Goal: Task Accomplishment & Management: Manage account settings

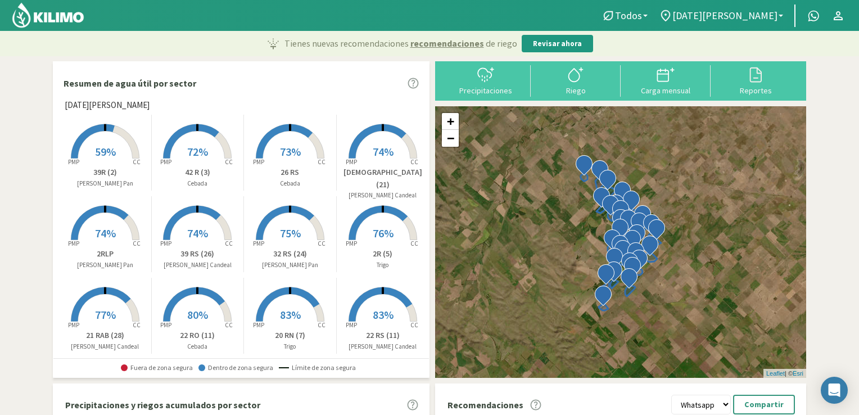
click at [780, 16] on b at bounding box center [781, 16] width 4 height 2
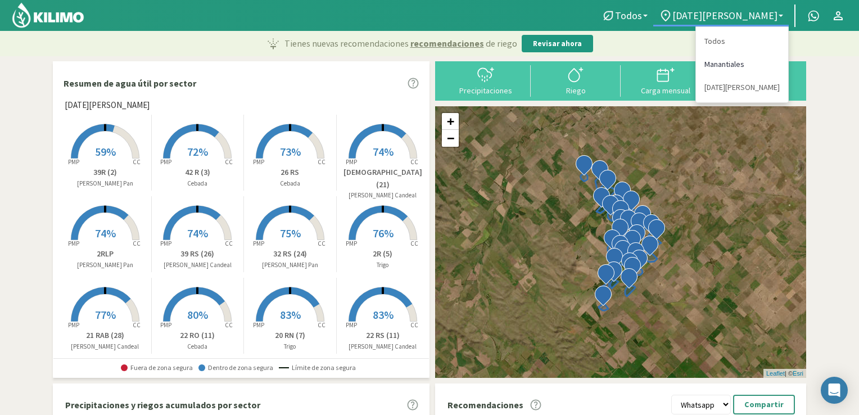
click at [736, 65] on link "Manantiales" at bounding box center [742, 64] width 92 height 23
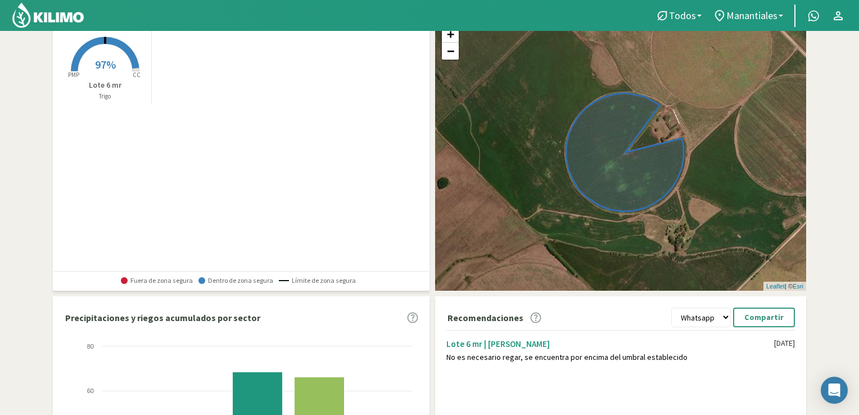
scroll to position [96, 0]
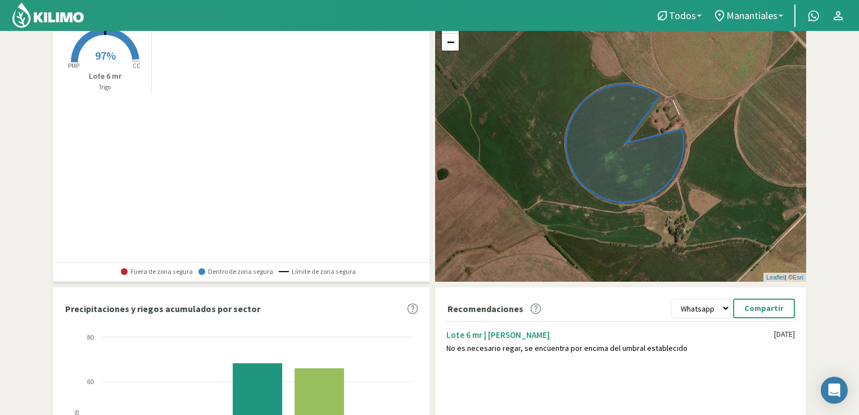
click at [101, 54] on span "97%" at bounding box center [105, 55] width 21 height 14
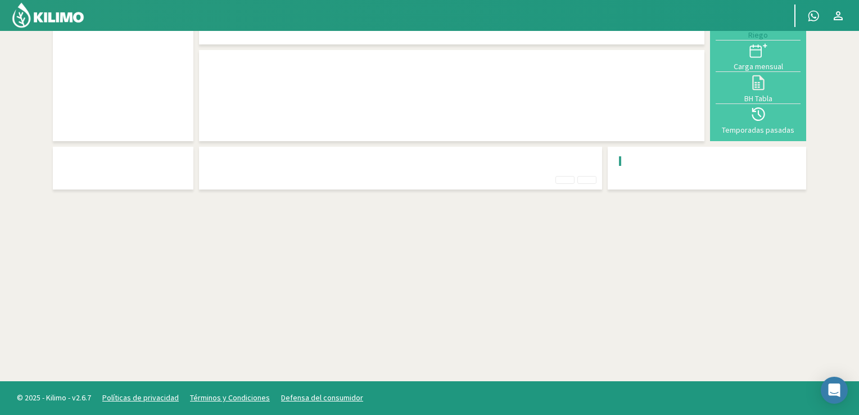
scroll to position [71, 0]
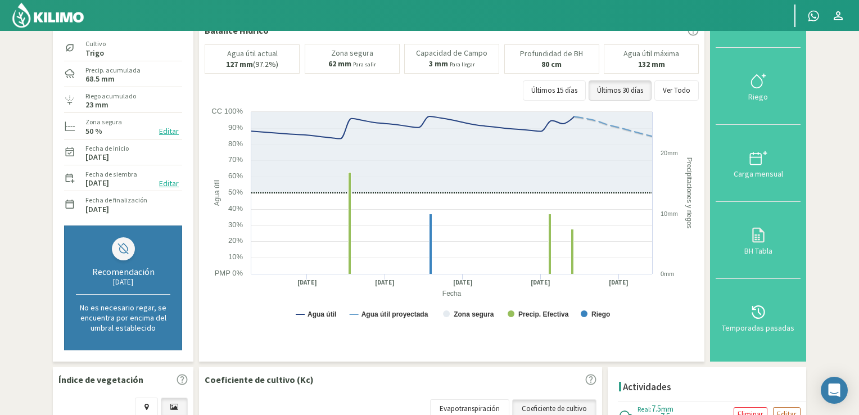
click at [783, 408] on p "Editar" at bounding box center [787, 414] width 20 height 13
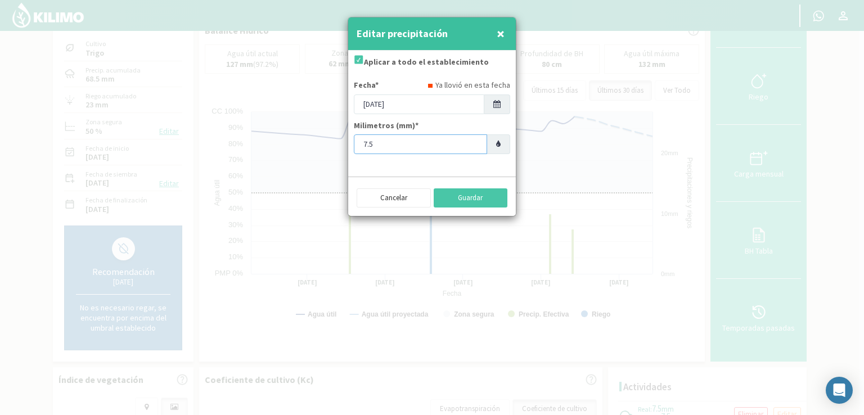
click at [418, 151] on input "7.5" at bounding box center [420, 144] width 133 height 20
type input "7"
type input "8"
click at [480, 202] on button "Guardar" at bounding box center [471, 197] width 74 height 19
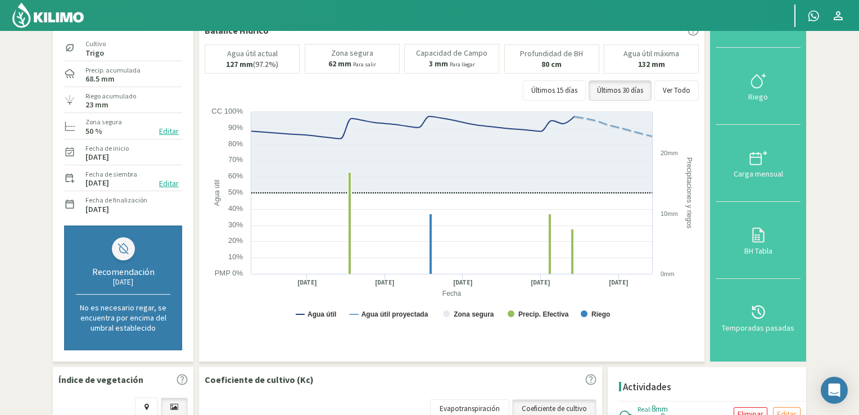
scroll to position [0, 0]
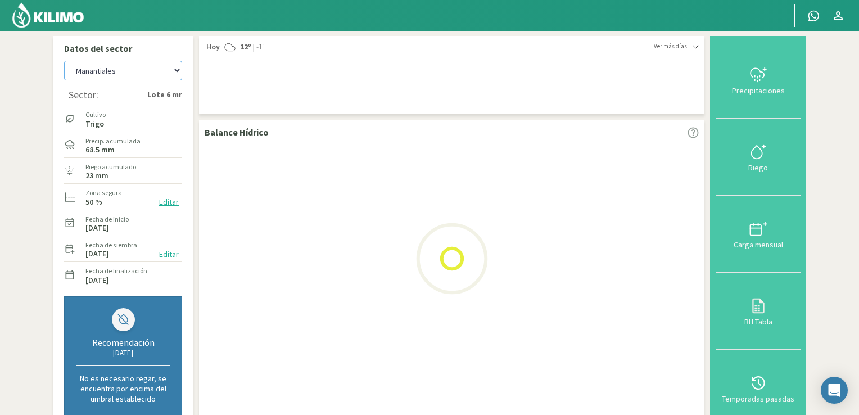
click at [172, 77] on select "Manantiales [DATE][PERSON_NAME]" at bounding box center [123, 71] width 118 height 20
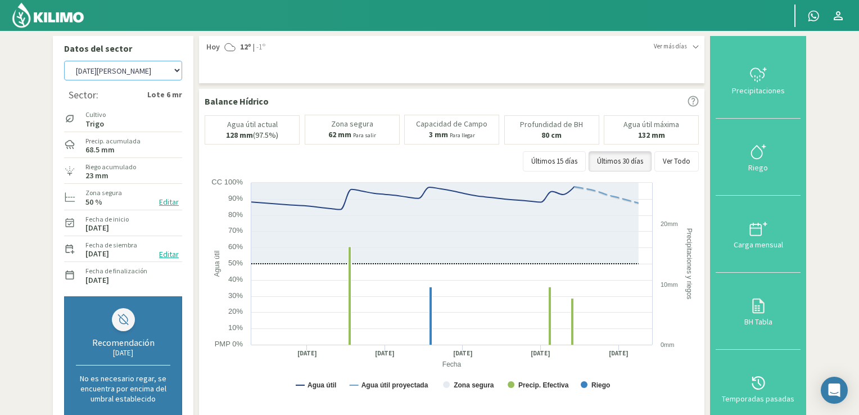
click at [64, 61] on select "Manantiales [DATE][PERSON_NAME]" at bounding box center [123, 71] width 118 height 20
select select "3: Object"
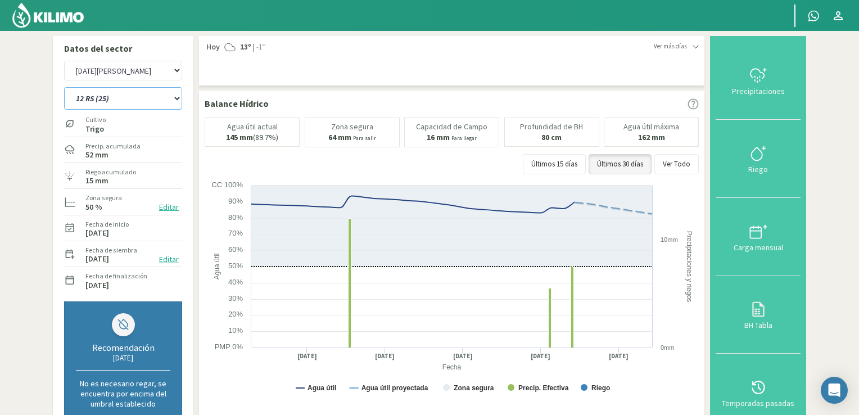
click at [178, 98] on select "12 RS (25) 17 R (1) 19 RO (6) 1RLPS 1RSR (29) 20 RN (7) 21 RAB (28) 21 RN (8) 2…" at bounding box center [123, 98] width 118 height 22
select select "1: Object"
click at [64, 87] on select "12 RS (25) 17 R (1) 19 RO (6) 1RLPS 1RSR (29) 20 RN (7) 21 RAB (28) 21 RN (8) 2…" at bounding box center [123, 98] width 118 height 22
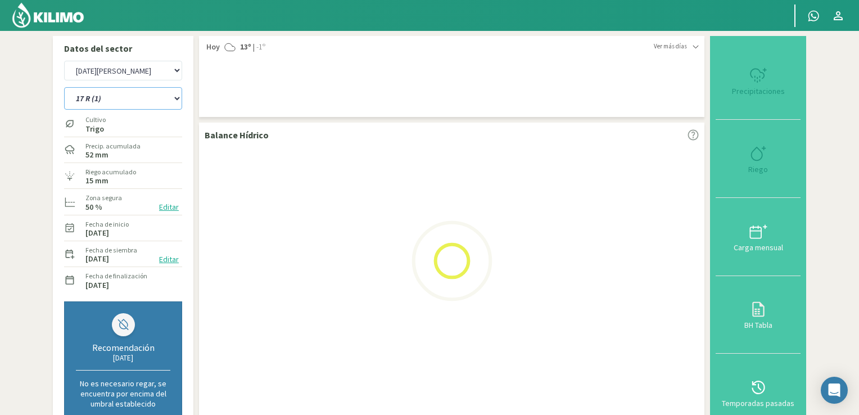
select select "5: Object"
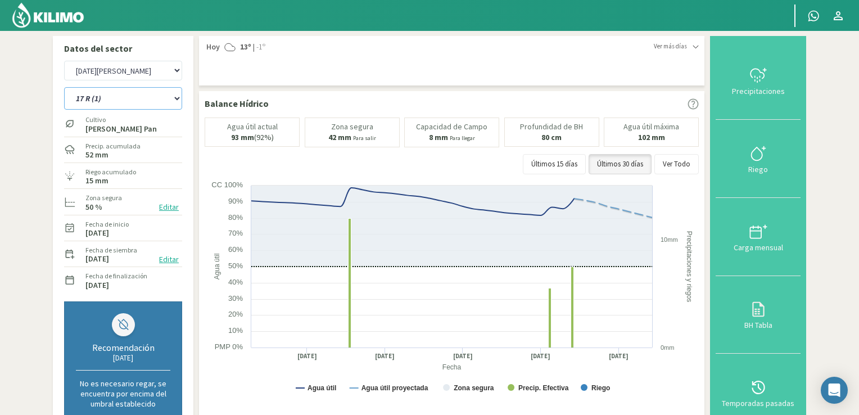
click at [174, 102] on select "12 RS (25) 17 R (1) 19 RO (6) 1RLPS 1RSR (29) 20 RN (7) 21 RAB (28) 21 RN (8) 2…" at bounding box center [123, 98] width 118 height 22
select select "33: Object"
click at [64, 87] on select "12 RS (25) 17 R (1) 19 RO (6) 1RLPS 1RSR (29) 20 RN (7) 21 RAB (28) 21 RN (8) 2…" at bounding box center [123, 98] width 118 height 22
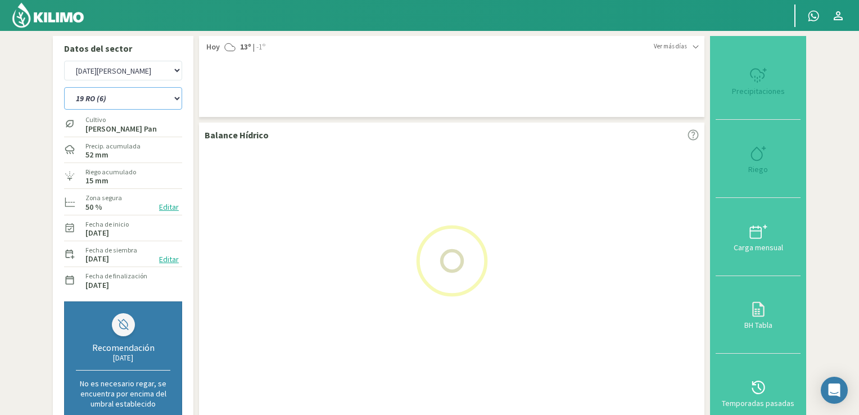
select select "7: Object"
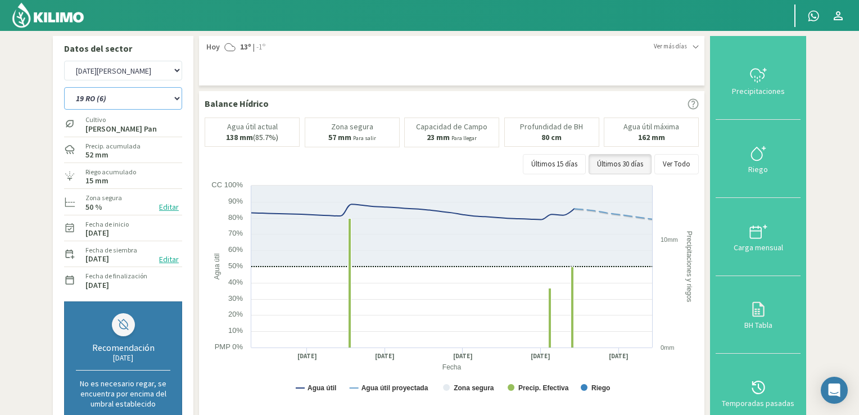
click at [177, 95] on select "12 RS (25) 17 R (1) 19 RO (6) 1RLPS 1RSR (29) 20 RN (7) 21 RAB (28) 21 RN (8) 2…" at bounding box center [123, 98] width 118 height 22
select select "76: Object"
click at [64, 87] on select "12 RS (25) 17 R (1) 19 RO (6) 1RLPS 1RSR (29) 20 RN (7) 21 RAB (28) 21 RN (8) 2…" at bounding box center [123, 98] width 118 height 22
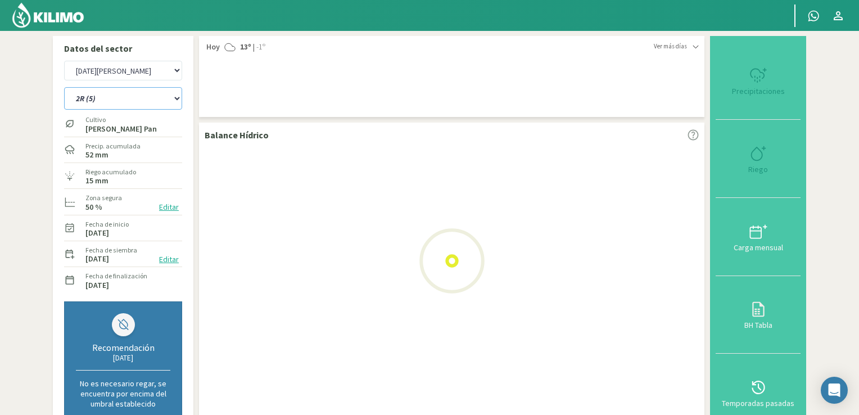
select select "9: Object"
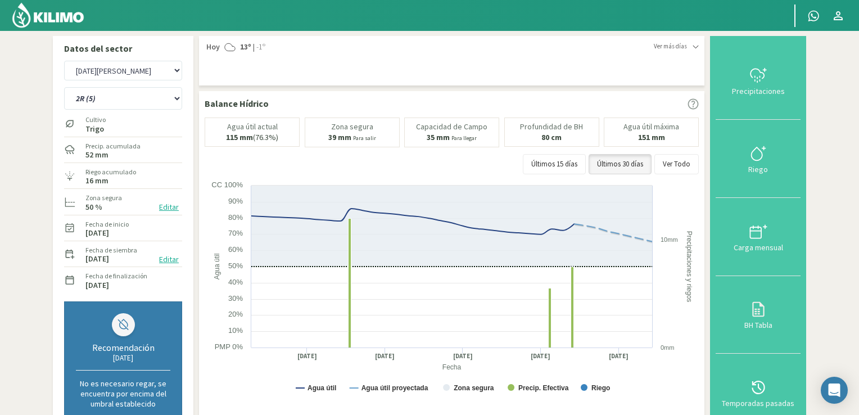
drag, startPoint x: 858, startPoint y: 170, endPoint x: 863, endPoint y: 212, distance: 42.6
click at [859, 212] on html "Principal Contactar ejecutivo Perfil Perfil Salir Datos del sector [GEOGRAPHIC_…" at bounding box center [429, 207] width 859 height 415
click at [177, 101] on select "12 RS (25) 17 R (1) 19 RO (6) 1RLPS 1RSR (29) 20 RN (7) 21 RAB (28) 21 RN (8) 2…" at bounding box center [123, 98] width 118 height 22
select select "108: Object"
click at [64, 87] on select "12 RS (25) 17 R (1) 19 RO (6) 1RLPS 1RSR (29) 20 RN (7) 21 RAB (28) 21 RN (8) 2…" at bounding box center [123, 98] width 118 height 22
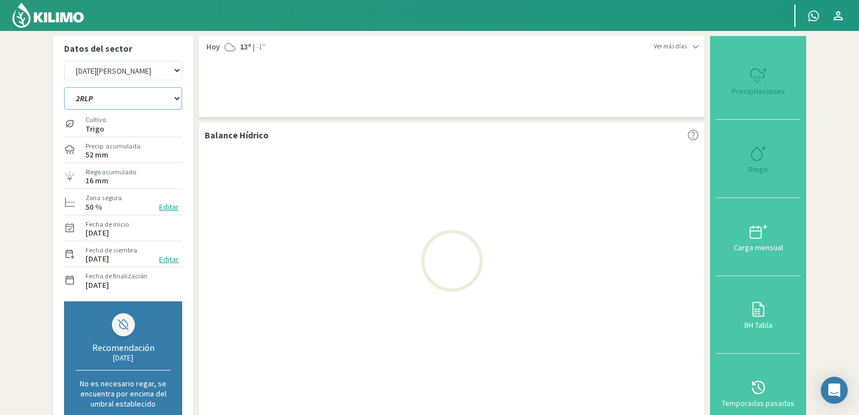
select select "11: Object"
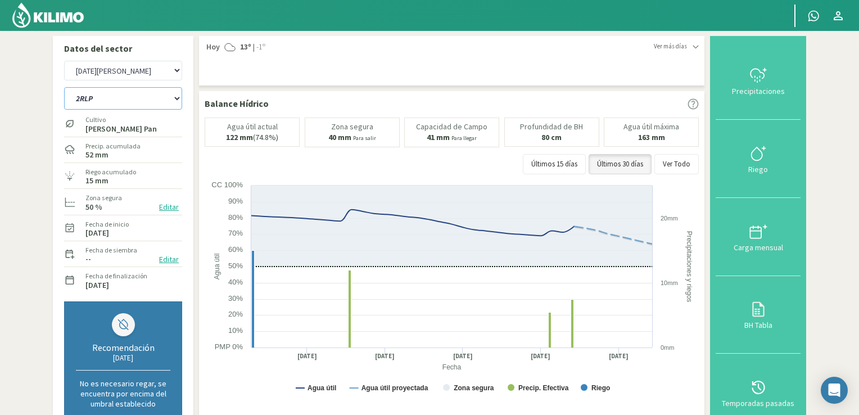
click at [178, 97] on select "12 RS (25) 17 R (1) 19 RO (6) 1RLPS 1RSR (29) 20 RN (7) 21 RAB (28) 21 RN (8) 2…" at bounding box center [123, 98] width 118 height 22
select select "142: Object"
click at [64, 87] on select "12 RS (25) 17 R (1) 19 RO (6) 1RLPS 1RSR (29) 20 RN (7) 21 RAB (28) 21 RN (8) 2…" at bounding box center [123, 98] width 118 height 22
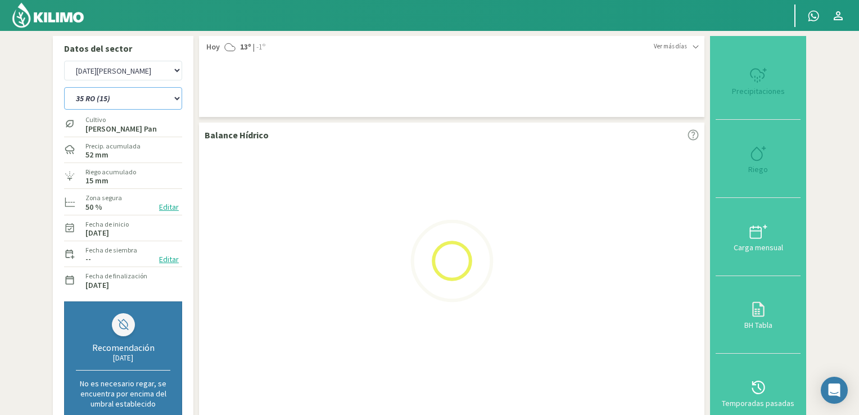
select select "13: Object"
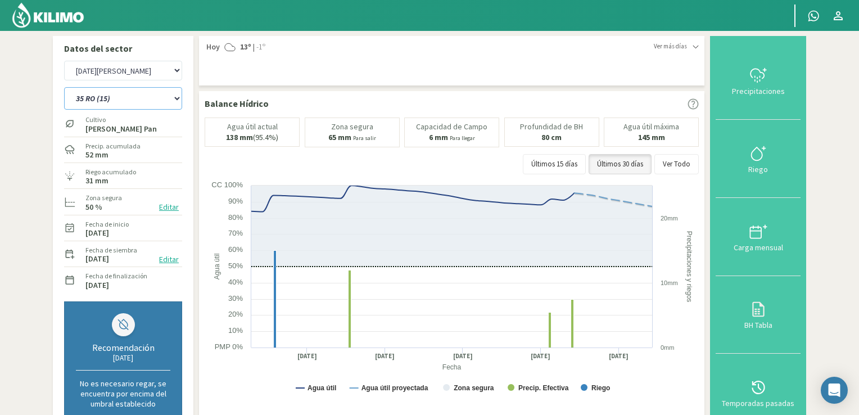
click at [175, 100] on select "12 RS (25) 17 R (1) 19 RO (6) 1RLPS 1RSR (29) 20 RN (7) 21 RAB (28) 21 RN (8) 2…" at bounding box center [123, 98] width 118 height 22
select select "174: Object"
click at [64, 87] on select "12 RS (25) 17 R (1) 19 RO (6) 1RLPS 1RSR (29) 20 RN (7) 21 RAB (28) 21 RN (8) 2…" at bounding box center [123, 98] width 118 height 22
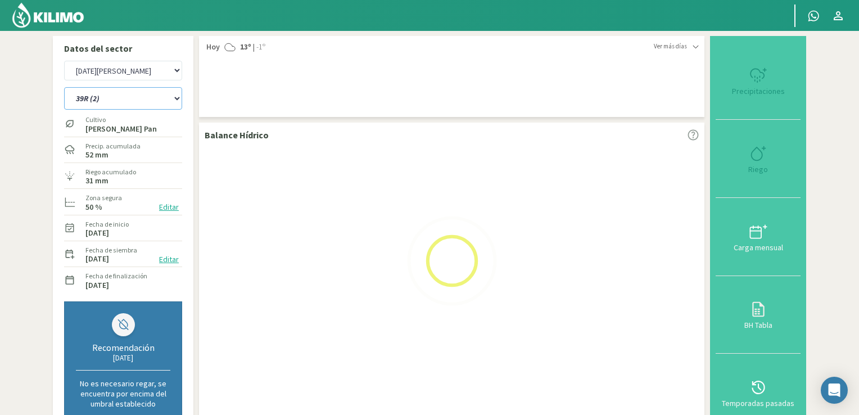
select select "15: Object"
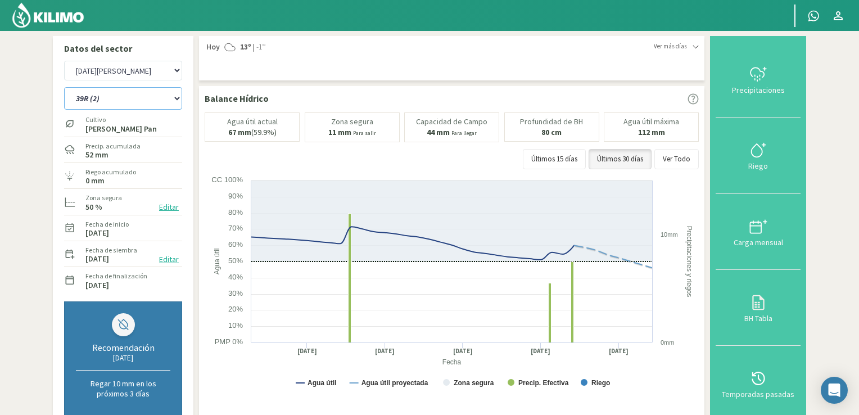
click at [173, 100] on select "12 RS (25) 17 R (1) 19 RO (6) 1RLPS 1RSR (29) 20 RN (7) 21 RAB (28) 21 RN (8) 2…" at bounding box center [123, 98] width 118 height 22
select select "216: Object"
click at [64, 87] on select "12 RS (25) 17 R (1) 19 RO (6) 1RLPS 1RSR (29) 20 RN (7) 21 RAB (28) 21 RN (8) 2…" at bounding box center [123, 98] width 118 height 22
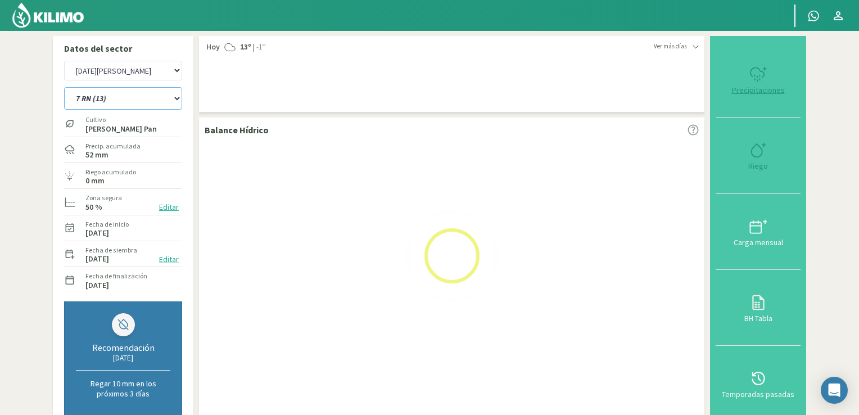
select select "17: Object"
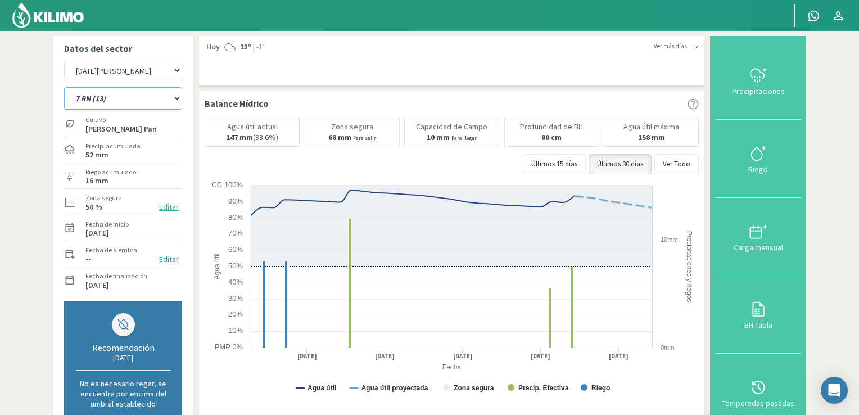
click at [180, 97] on select "12 RS (25) 17 R (1) 19 RO (6) 1RLPS 1RSR (29) 20 RN (7) 21 RAB (28) 21 RN (8) 2…" at bounding box center [123, 98] width 118 height 22
select select "246: Object"
click at [64, 87] on select "12 RS (25) 17 R (1) 19 RO (6) 1RLPS 1RSR (29) 20 RN (7) 21 RAB (28) 21 RN (8) 2…" at bounding box center [123, 98] width 118 height 22
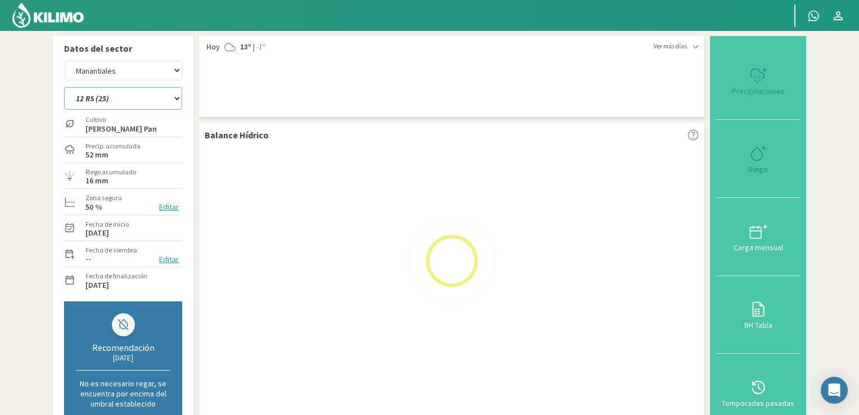
select select "19: Object"
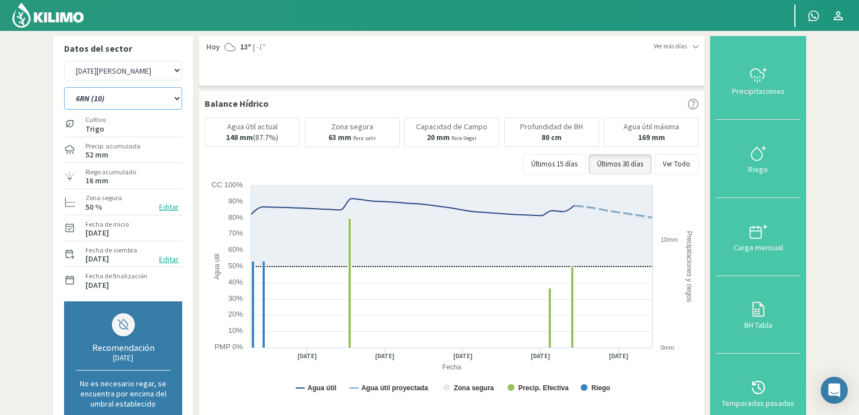
click at [174, 97] on select "12 RS (25) 17 R (1) 19 RO (6) 1RLPS 1RSR (29) 20 RN (7) 21 RAB (28) 21 RN (8) 2…" at bounding box center [123, 98] width 118 height 22
select select "276: Object"
click at [64, 87] on select "12 RS (25) 17 R (1) 19 RO (6) 1RLPS 1RSR (29) 20 RN (7) 21 RAB (28) 21 RN (8) 2…" at bounding box center [123, 98] width 118 height 22
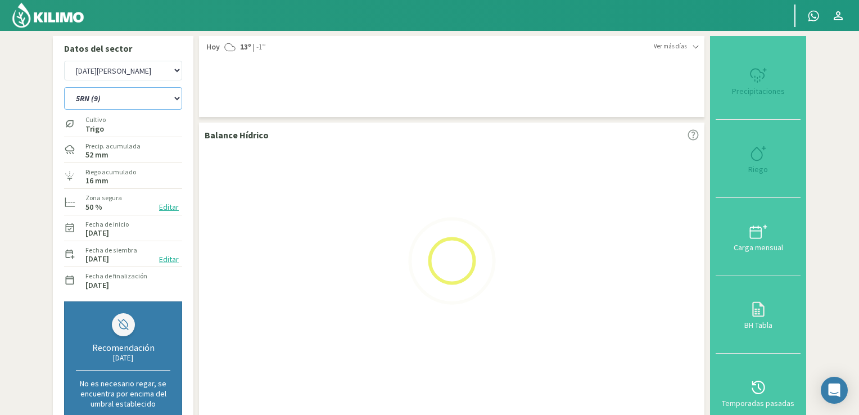
select select "21: Object"
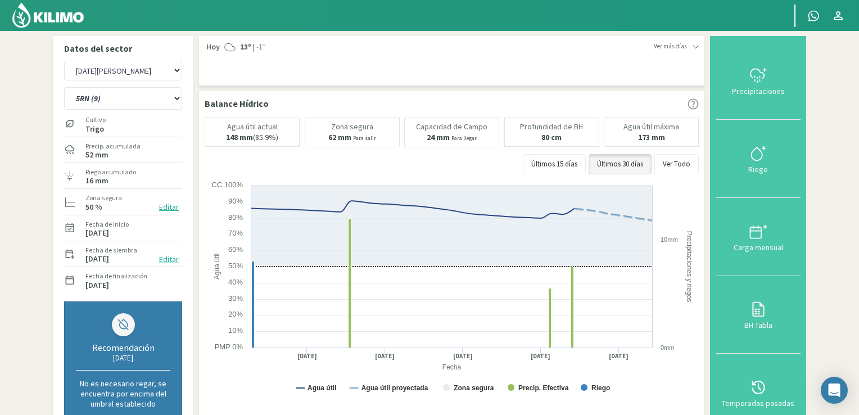
click at [182, 93] on div "Manantiales [DATE][PERSON_NAME] 12 RS (25) 17 R (1) 19 RO (6) 1RLPS 1RSR (29) 2…" at bounding box center [122, 250] width 129 height 390
click at [178, 94] on select "12 RS (25) 17 R (1) 19 RO (6) 1RLPS 1RSR (29) 20 RN (7) 21 RAB (28) 21 RN (8) 2…" at bounding box center [123, 98] width 118 height 22
select select "306: Object"
click at [64, 87] on select "12 RS (25) 17 R (1) 19 RO (6) 1RLPS 1RSR (29) 20 RN (7) 21 RAB (28) 21 RN (8) 2…" at bounding box center [123, 98] width 118 height 22
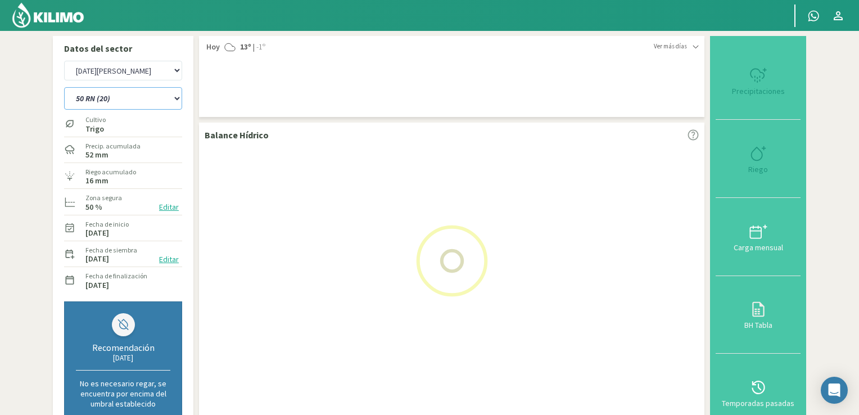
select select "23: Object"
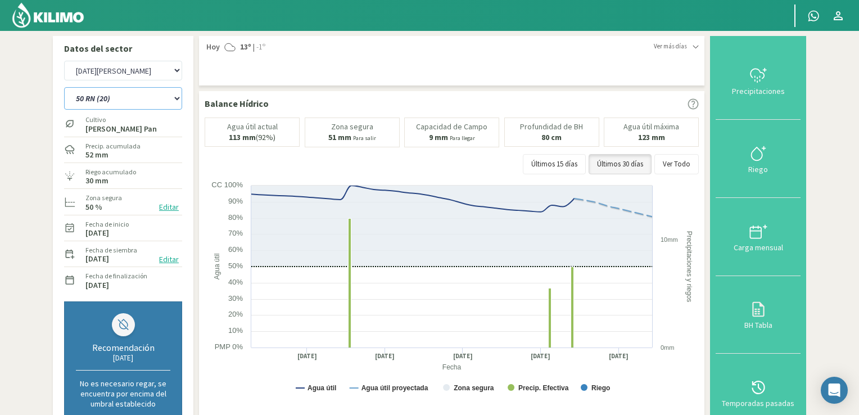
click at [174, 100] on select "12 RS (25) 17 R (1) 19 RO (6) 1RLPS 1RSR (29) 20 RN (7) 21 RAB (28) 21 RN (8) 2…" at bounding box center [123, 98] width 118 height 22
select select "336: Object"
click at [64, 87] on select "12 RS (25) 17 R (1) 19 RO (6) 1RLPS 1RSR (29) 20 RN (7) 21 RAB (28) 21 RN (8) 2…" at bounding box center [123, 98] width 118 height 22
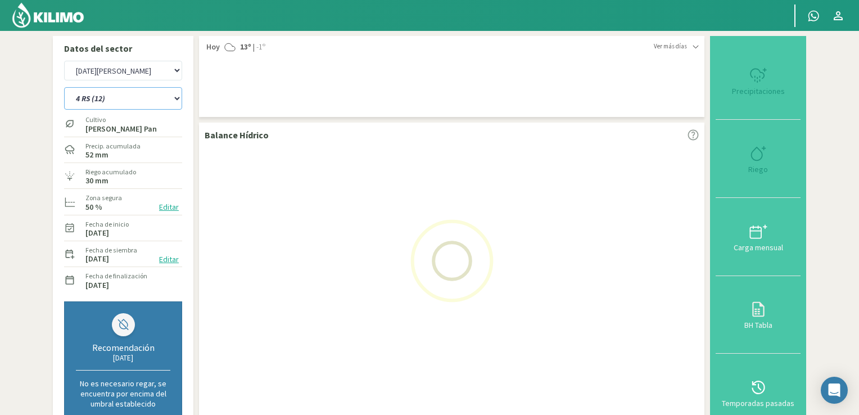
select select "25: Object"
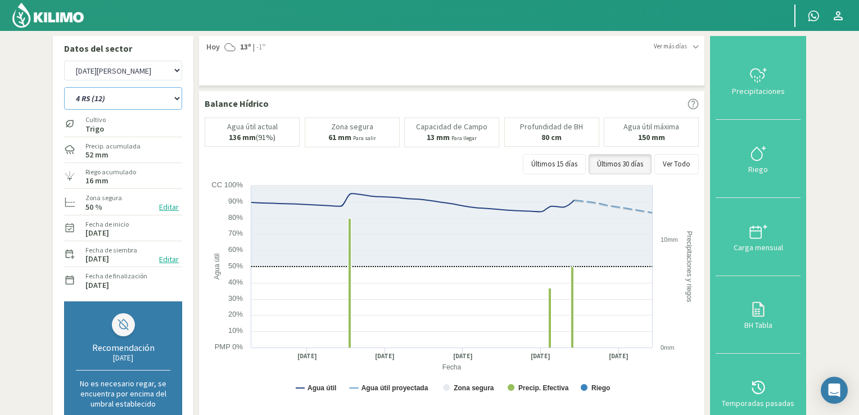
click at [174, 95] on select "12 RS (25) 17 R (1) 19 RO (6) 1RLPS 1RSR (29) 20 RN (7) 21 RAB (28) 21 RN (8) 2…" at bounding box center [123, 98] width 118 height 22
select select "366: Object"
click at [64, 87] on select "12 RS (25) 17 R (1) 19 RO (6) 1RLPS 1RSR (29) 20 RN (7) 21 RAB (28) 21 RN (8) 2…" at bounding box center [123, 98] width 118 height 22
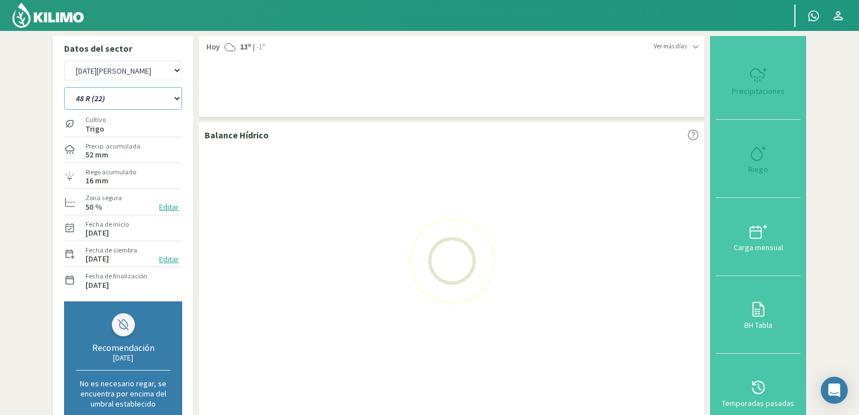
select select "27: Object"
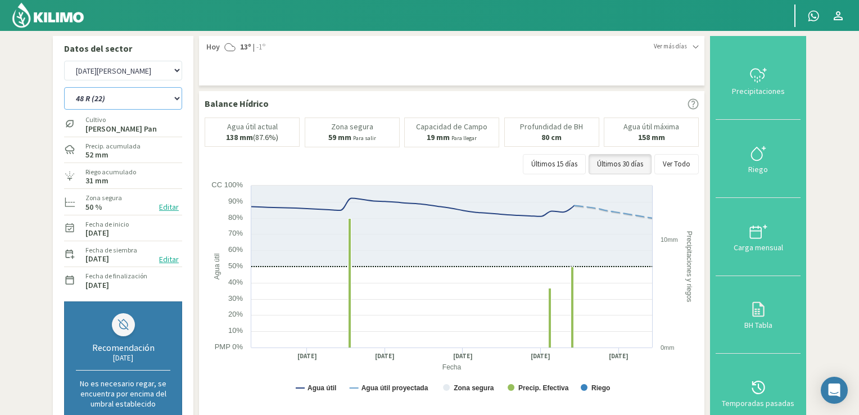
click at [175, 105] on select "12 RS (25) 17 R (1) 19 RO (6) 1RLPS 1RSR (29) 20 RN (7) 21 RAB (28) 21 RN (8) 2…" at bounding box center [123, 98] width 118 height 22
select select "396: Object"
click at [64, 87] on select "12 RS (25) 17 R (1) 19 RO (6) 1RLPS 1RSR (29) 20 RN (7) 21 RAB (28) 21 RN (8) 2…" at bounding box center [123, 98] width 118 height 22
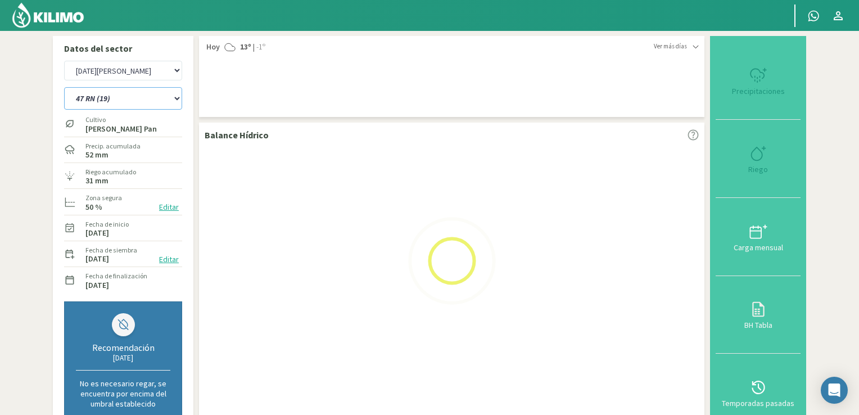
select select "29: Object"
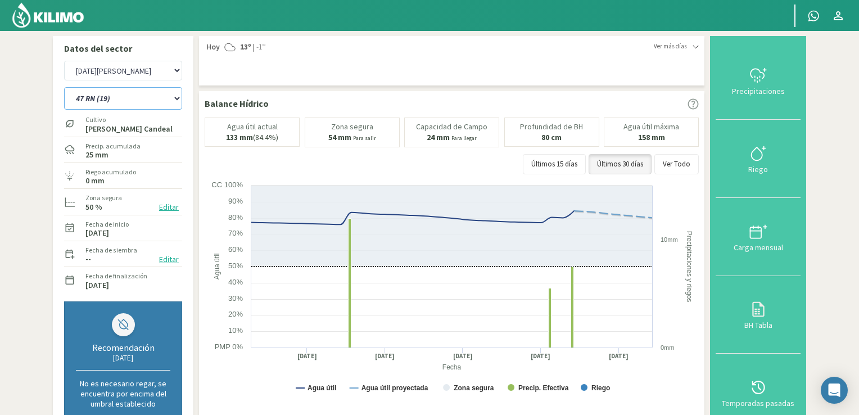
click at [175, 100] on select "12 RS (25) 17 R (1) 19 RO (6) 1RLPS 1RSR (29) 20 RN (7) 21 RAB (28) 21 RN (8) 2…" at bounding box center [123, 98] width 118 height 22
select select "426: Object"
click at [64, 87] on select "12 RS (25) 17 R (1) 19 RO (6) 1RLPS 1RSR (29) 20 RN (7) 21 RAB (28) 21 RN (8) 2…" at bounding box center [123, 98] width 118 height 22
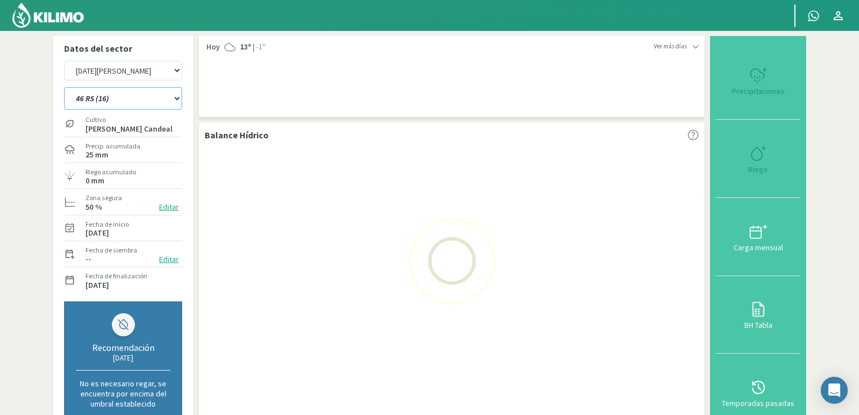
select select "31: Object"
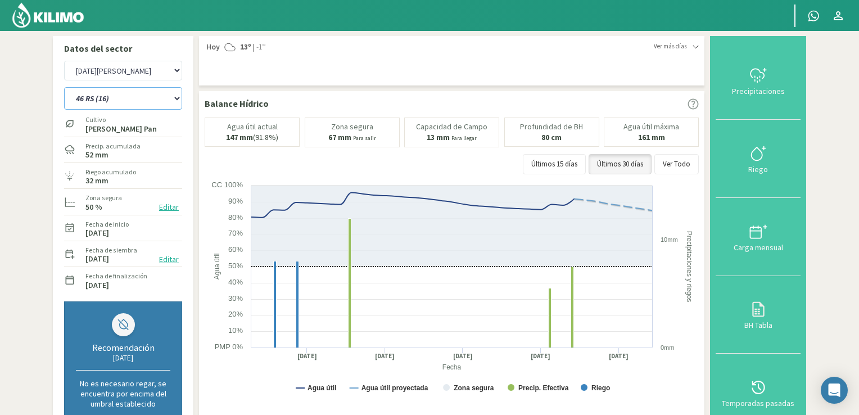
click at [180, 97] on select "12 RS (25) 17 R (1) 19 RO (6) 1RLPS 1RSR (29) 20 RN (7) 21 RAB (28) 21 RN (8) 2…" at bounding box center [123, 98] width 118 height 22
select select "456: Object"
click at [64, 87] on select "12 RS (25) 17 R (1) 19 RO (6) 1RLPS 1RSR (29) 20 RN (7) 21 RAB (28) 21 RN (8) 2…" at bounding box center [123, 98] width 118 height 22
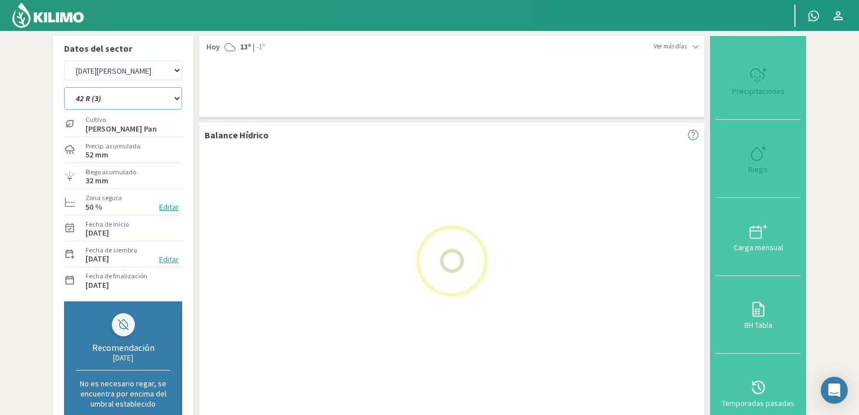
select select "33: Object"
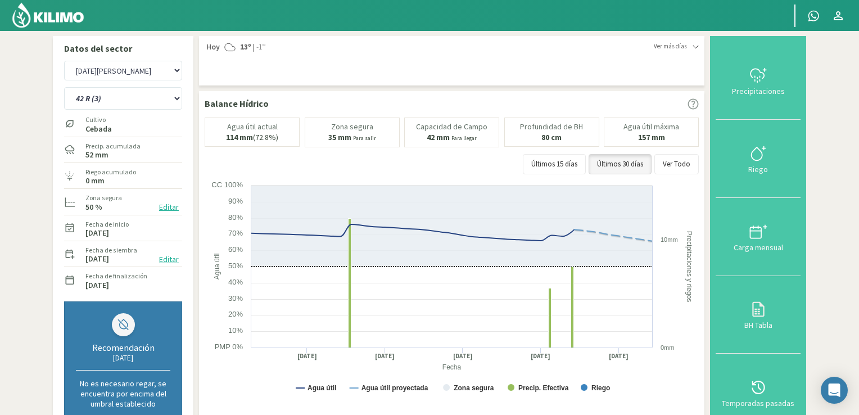
drag, startPoint x: 859, startPoint y: 74, endPoint x: 863, endPoint y: 132, distance: 58.7
click at [859, 132] on html "Principal Contactar ejecutivo Perfil Perfil Salir Datos del sector [GEOGRAPHIC_…" at bounding box center [429, 207] width 859 height 415
click at [178, 100] on select "12 RS (25) 17 R (1) 19 RO (6) 1RLPS 1RSR (29) 20 RN (7) 21 RAB (28) 21 RN (8) 2…" at bounding box center [123, 98] width 118 height 22
select select "486: Object"
click at [64, 87] on select "12 RS (25) 17 R (1) 19 RO (6) 1RLPS 1RSR (29) 20 RN (7) 21 RAB (28) 21 RN (8) 2…" at bounding box center [123, 98] width 118 height 22
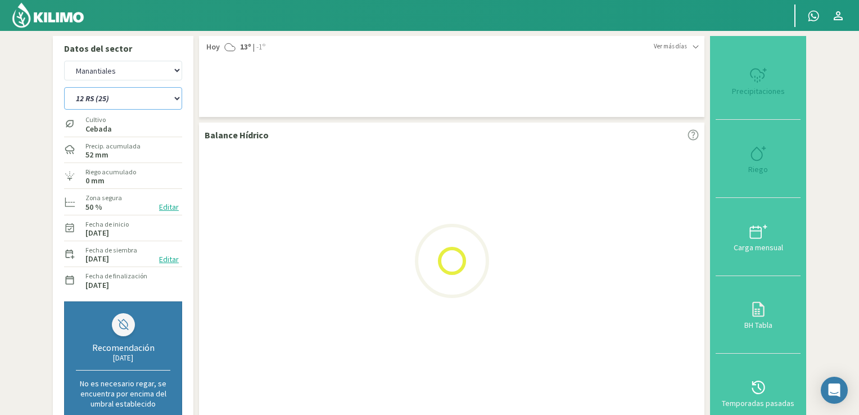
select select "35: Object"
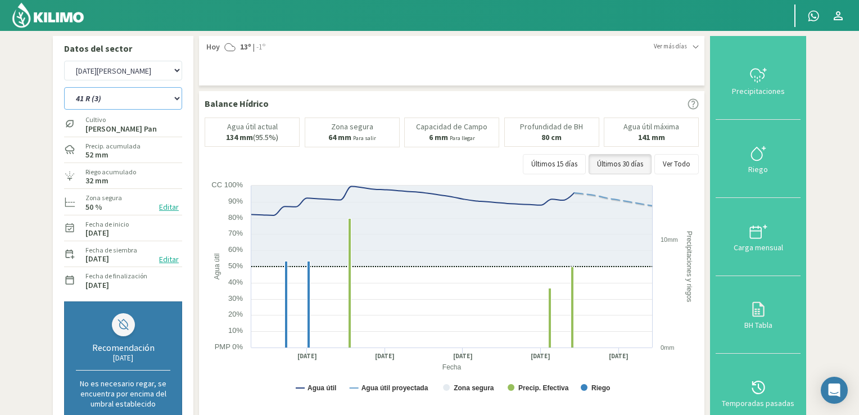
click at [178, 103] on select "12 RS (25) 17 R (1) 19 RO (6) 1RLPS 1RSR (29) 20 RN (7) 21 RAB (28) 21 RN (8) 2…" at bounding box center [123, 98] width 118 height 22
select select "516: Object"
click at [64, 87] on select "12 RS (25) 17 R (1) 19 RO (6) 1RLPS 1RSR (29) 20 RN (7) 21 RAB (28) 21 RN (8) 2…" at bounding box center [123, 98] width 118 height 22
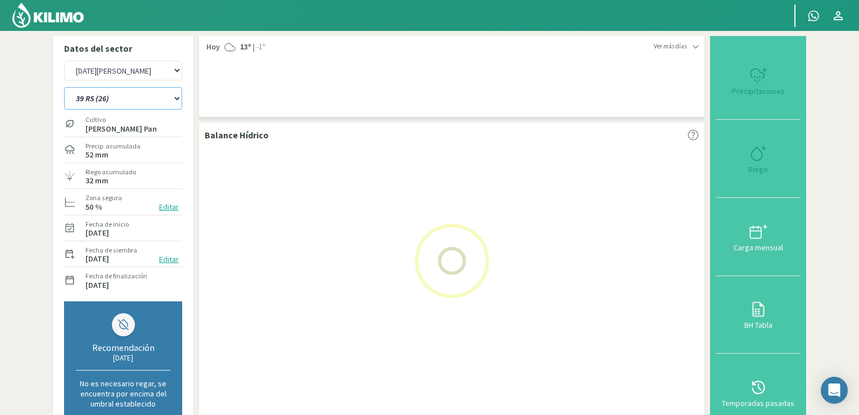
select select "37: Object"
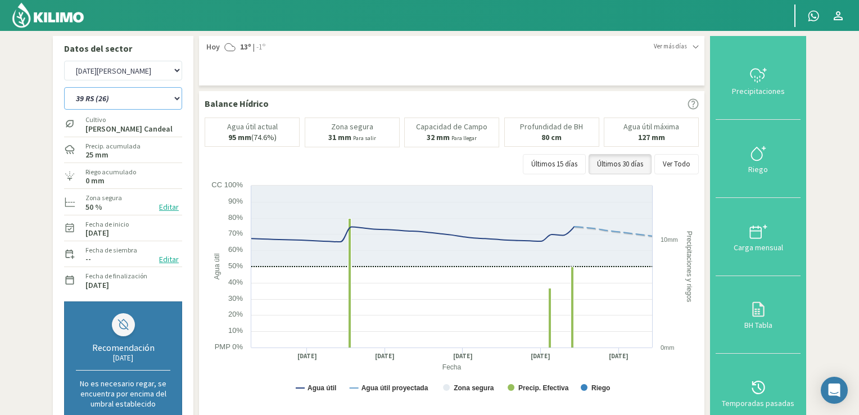
click at [179, 103] on select "12 RS (25) 17 R (1) 19 RO (6) 1RLPS 1RSR (29) 20 RN (7) 21 RAB (28) 21 RN (8) 2…" at bounding box center [123, 98] width 118 height 22
click at [64, 87] on select "12 RS (25) 17 R (1) 19 RO (6) 1RLPS 1RSR (29) 20 RN (7) 21 RAB (28) 21 RN (8) 2…" at bounding box center [123, 98] width 118 height 22
click at [177, 100] on select "12 RS (25) 17 R (1) 19 RO (6) 1RLPS 1RSR (29) 20 RN (7) 21 RAB (28) 21 RN (8) 2…" at bounding box center [123, 98] width 118 height 22
click at [64, 87] on select "12 RS (25) 17 R (1) 19 RO (6) 1RLPS 1RSR (29) 20 RN (7) 21 RAB (28) 21 RN (8) 2…" at bounding box center [123, 98] width 118 height 22
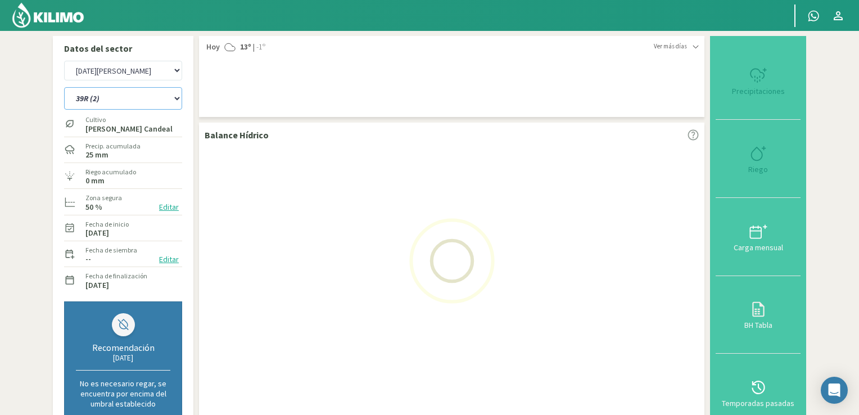
select select "547: Object"
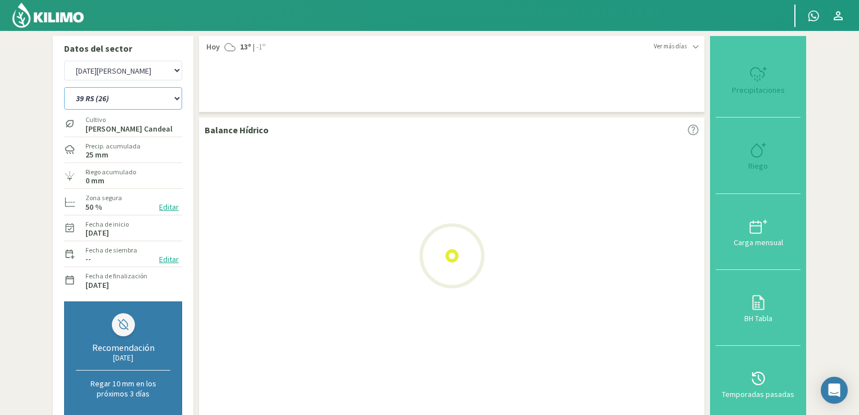
select select "39: Object"
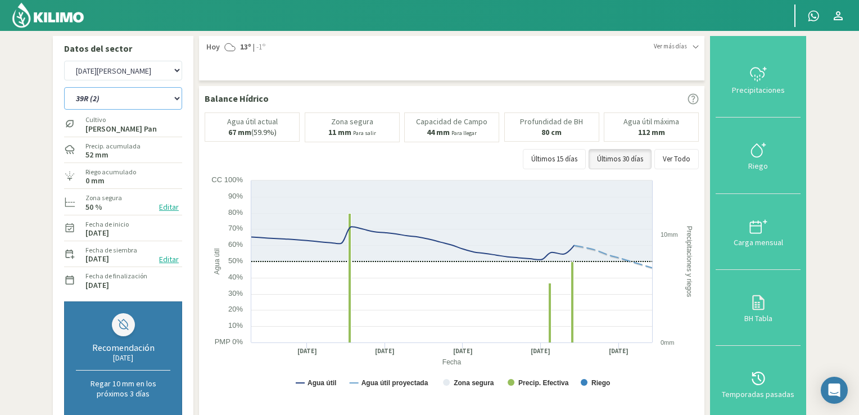
click at [179, 98] on select "12 RS (25) 17 R (1) 19 RO (6) 1RLPS 1RSR (29) 20 RN (7) 21 RAB (28) 21 RN (8) 2…" at bounding box center [123, 98] width 118 height 22
click at [64, 87] on select "12 RS (25) 17 R (1) 19 RO (6) 1RLPS 1RSR (29) 20 RN (7) 21 RAB (28) 21 RN (8) 2…" at bounding box center [123, 98] width 118 height 22
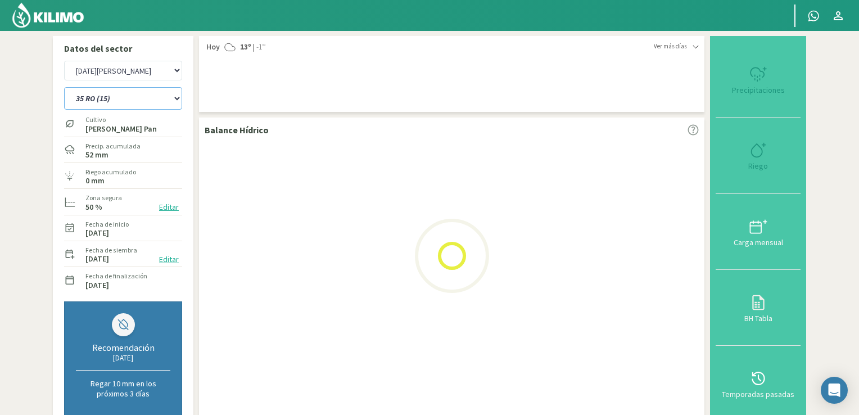
select select "577: Object"
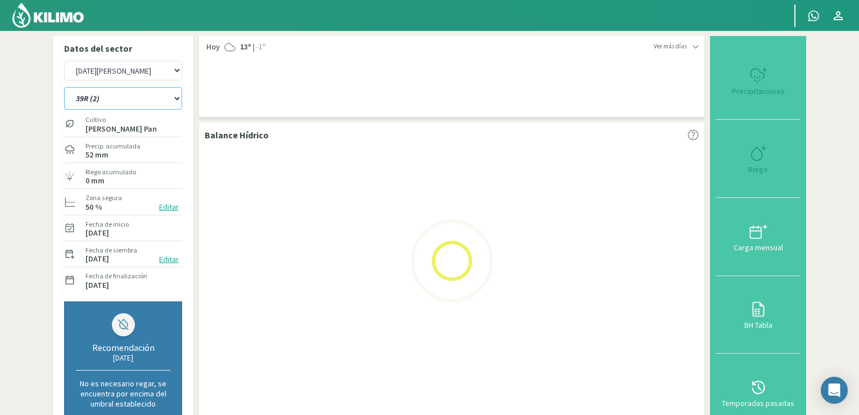
select select "41: Object"
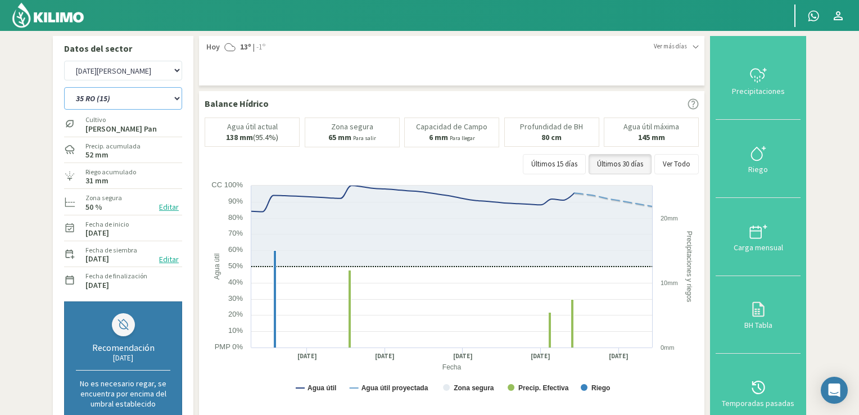
click at [180, 98] on select "12 RS (25) 17 R (1) 19 RO (6) 1RLPS 1RSR (29) 20 RN (7) 21 RAB (28) 21 RN (8) 2…" at bounding box center [123, 98] width 118 height 22
select select "606: Object"
click at [64, 87] on select "12 RS (25) 17 R (1) 19 RO (6) 1RLPS 1RSR (29) 20 RN (7) 21 RAB (28) 21 RN (8) 2…" at bounding box center [123, 98] width 118 height 22
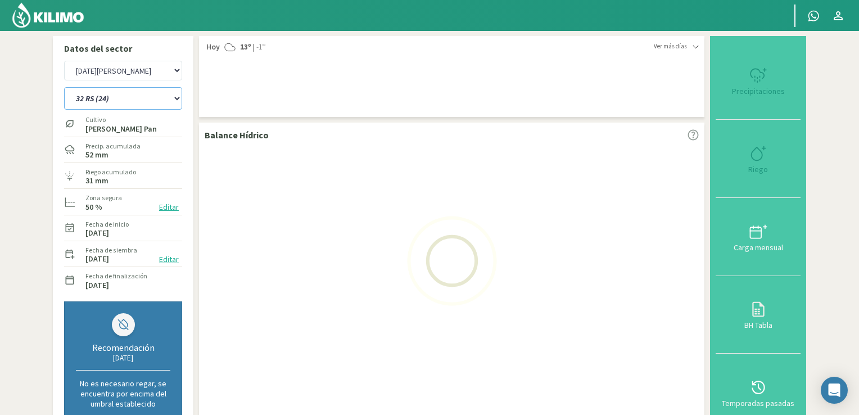
select select "43: Object"
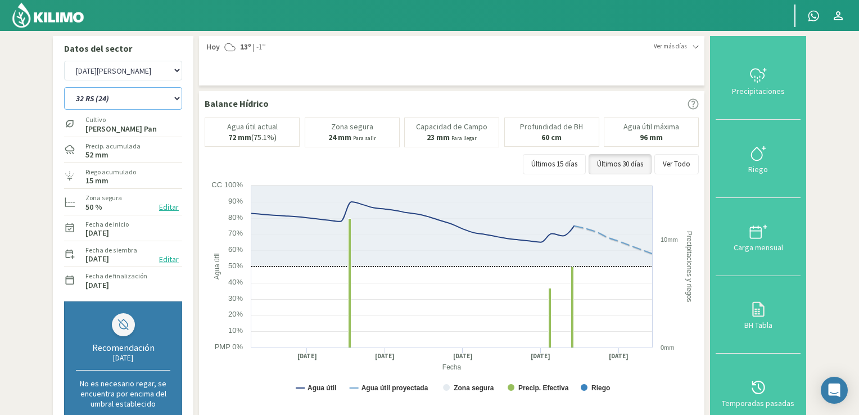
click at [179, 101] on select "12 RS (25) 17 R (1) 19 RO (6) 1RLPS 1RSR (29) 20 RN (7) 21 RAB (28) 21 RN (8) 2…" at bounding box center [123, 98] width 118 height 22
select select "636: Object"
click at [64, 87] on select "12 RS (25) 17 R (1) 19 RO (6) 1RLPS 1RSR (29) 20 RN (7) 21 RAB (28) 21 RN (8) 2…" at bounding box center [123, 98] width 118 height 22
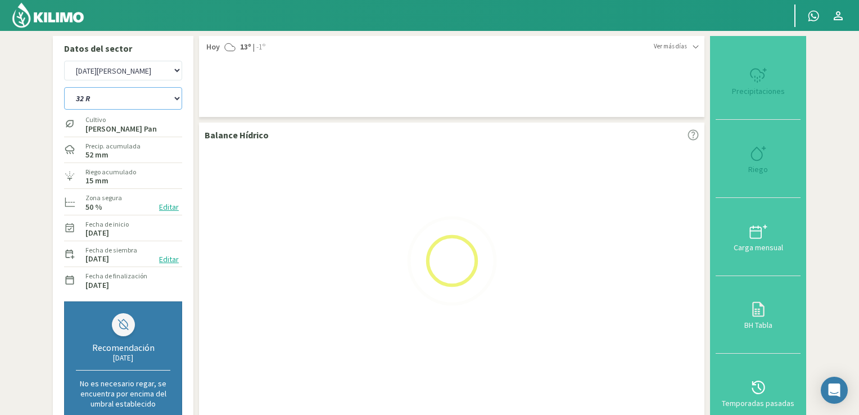
select select "45: Object"
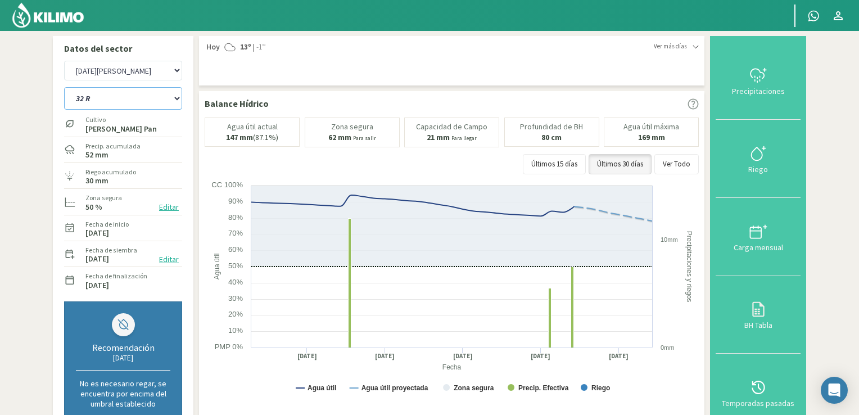
click at [175, 102] on select "12 RS (25) 17 R (1) 19 RO (6) 1RLPS 1RSR (29) 20 RN (7) 21 RAB (28) 21 RN (8) 2…" at bounding box center [123, 98] width 118 height 22
click at [64, 87] on select "12 RS (25) 17 R (1) 19 RO (6) 1RLPS 1RSR (29) 20 RN (7) 21 RAB (28) 21 RN (8) 2…" at bounding box center [123, 98] width 118 height 22
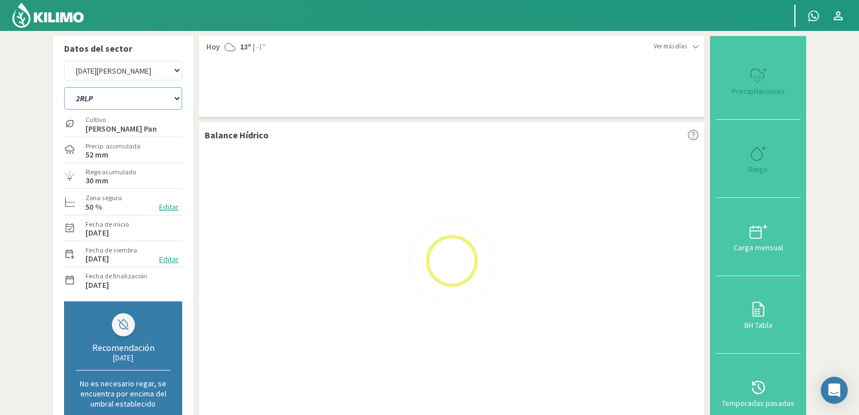
select select "667: Object"
select select "47: Object"
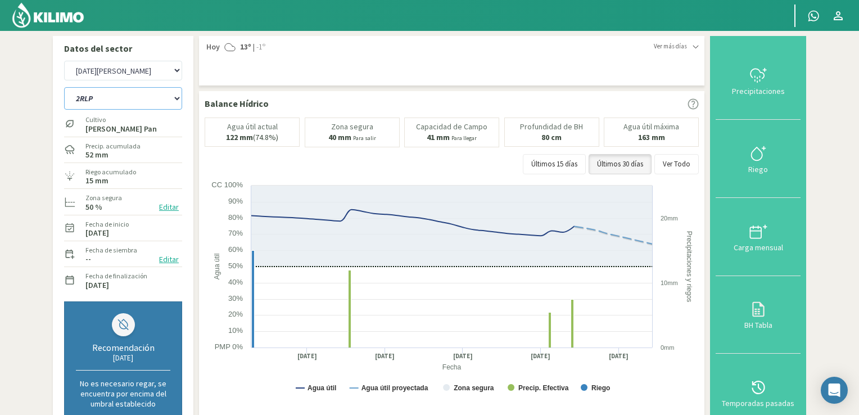
click at [176, 101] on select "12 RS (25) 17 R (1) 19 RO (6) 1RLPS 1RSR (29) 20 RN (7) 21 RAB (28) 21 RN (8) 2…" at bounding box center [123, 98] width 118 height 22
click at [64, 87] on select "12 RS (25) 17 R (1) 19 RO (6) 1RLPS 1RSR (29) 20 RN (7) 21 RAB (28) 21 RN (8) 2…" at bounding box center [123, 98] width 118 height 22
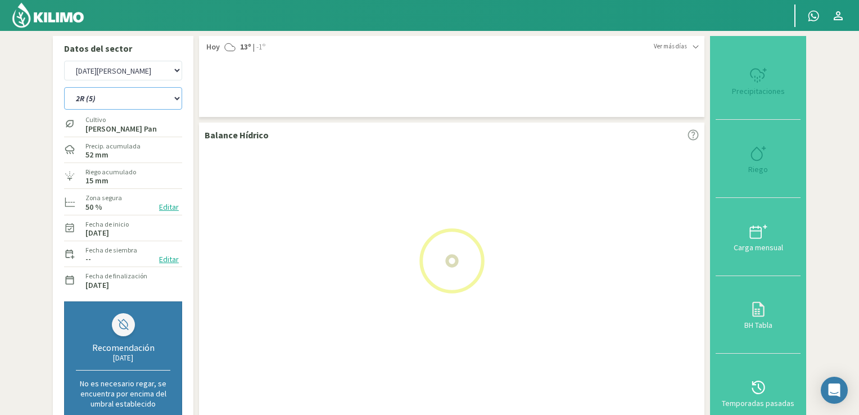
select select "697: Object"
select select "49: Object"
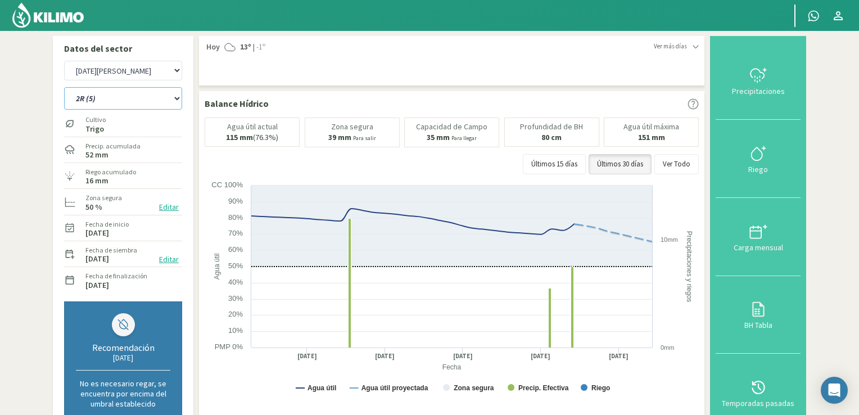
click at [175, 101] on select "12 RS (25) 17 R (1) 19 RO (6) 1RLPS 1RSR (29) 20 RN (7) 21 RAB (28) 21 RN (8) 2…" at bounding box center [123, 98] width 118 height 22
select select "726: Object"
click at [64, 87] on select "12 RS (25) 17 R (1) 19 RO (6) 1RLPS 1RSR (29) 20 RN (7) 21 RAB (28) 21 RN (8) 2…" at bounding box center [123, 98] width 118 height 22
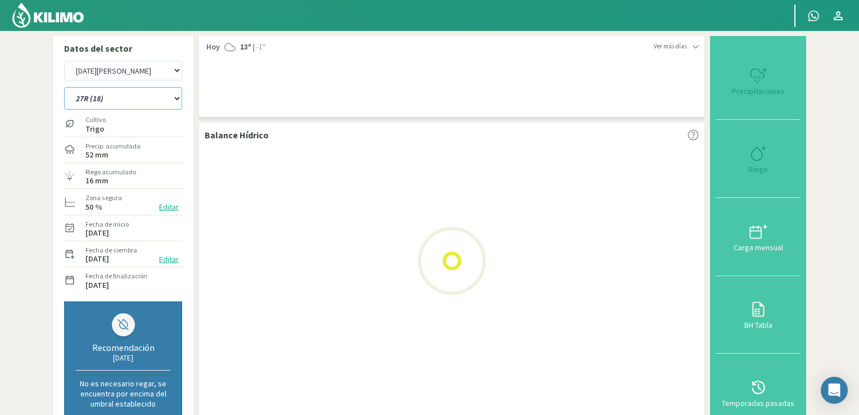
select select "51: Object"
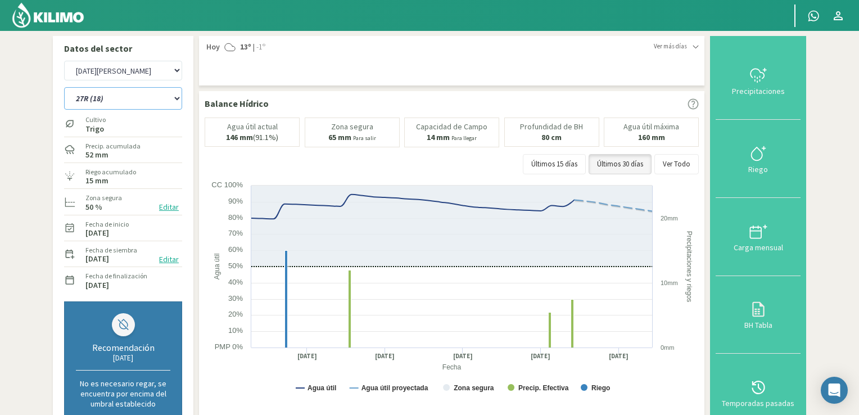
click at [174, 96] on select "12 RS (25) 17 R (1) 19 RO (6) 1RLPS 1RSR (29) 20 RN (7) 21 RAB (28) 21 RN (8) 2…" at bounding box center [123, 98] width 118 height 22
select select "756: Object"
click at [64, 87] on select "12 RS (25) 17 R (1) 19 RO (6) 1RLPS 1RSR (29) 20 RN (7) 21 RAB (28) 21 RN (8) 2…" at bounding box center [123, 98] width 118 height 22
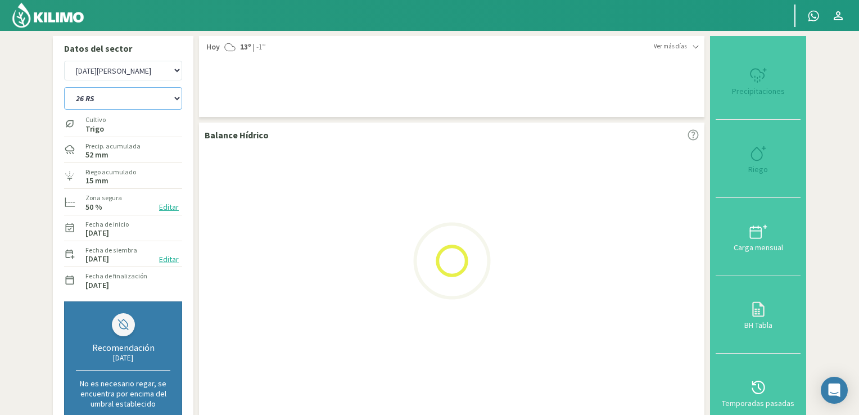
select select "53: Object"
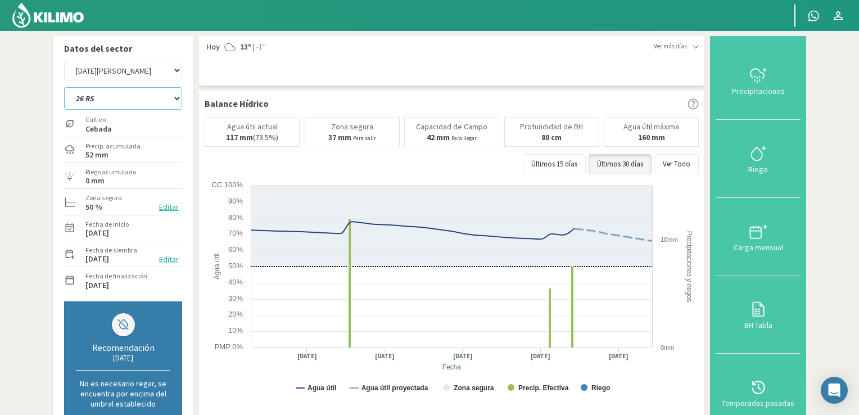
click at [175, 96] on select "12 RS (25) 17 R (1) 19 RO (6) 1RLPS 1RSR (29) 20 RN (7) 21 RAB (28) 21 RN (8) 2…" at bounding box center [123, 98] width 118 height 22
select select "786: Object"
click at [64, 87] on select "12 RS (25) 17 R (1) 19 RO (6) 1RLPS 1RSR (29) 20 RN (7) 21 RAB (28) 21 RN (8) 2…" at bounding box center [123, 98] width 118 height 22
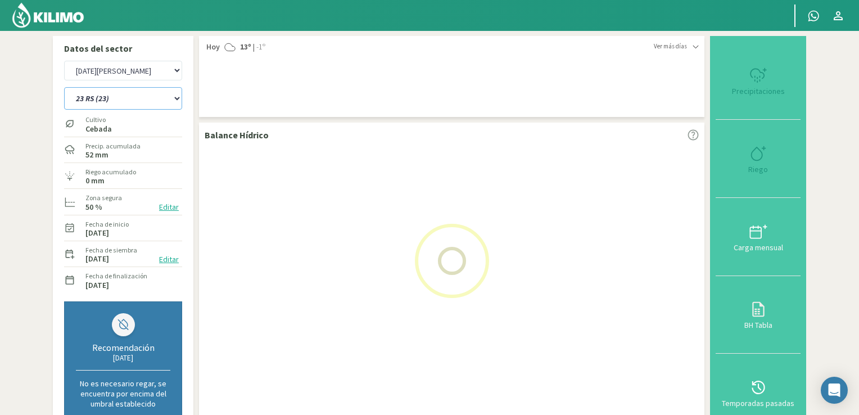
select select "55: Object"
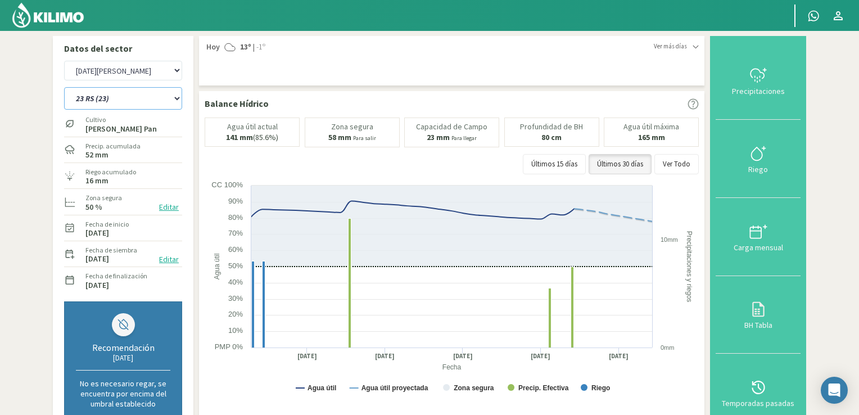
click at [178, 102] on select "12 RS (25) 17 R (1) 19 RO (6) 1RLPS 1RSR (29) 20 RN (7) 21 RAB (28) 21 RN (8) 2…" at bounding box center [123, 98] width 118 height 22
select select "816: Object"
click at [64, 87] on select "12 RS (25) 17 R (1) 19 RO (6) 1RLPS 1RSR (29) 20 RN (7) 21 RAB (28) 21 RN (8) 2…" at bounding box center [123, 98] width 118 height 22
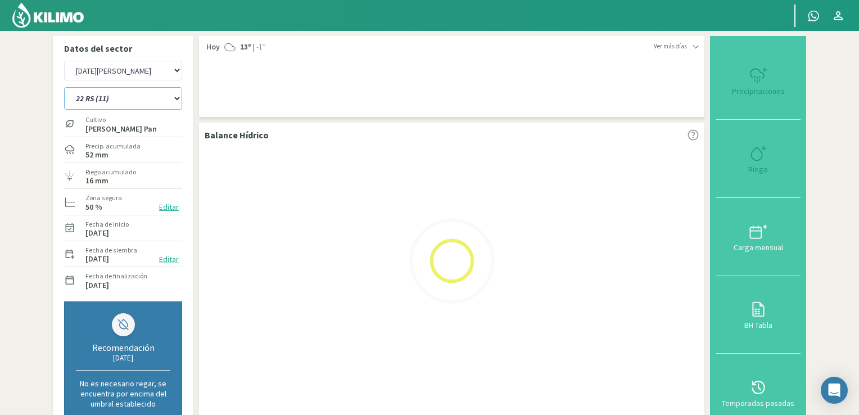
select select "57: Object"
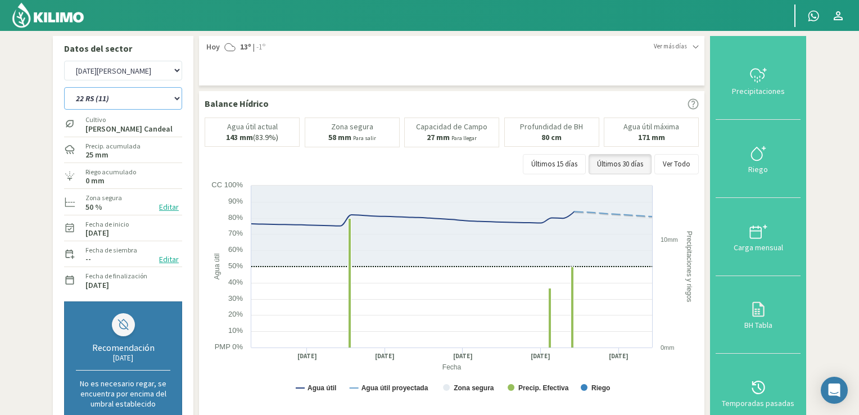
click at [175, 102] on select "12 RS (25) 17 R (1) 19 RO (6) 1RLPS 1RSR (29) 20 RN (7) 21 RAB (28) 21 RN (8) 2…" at bounding box center [123, 98] width 118 height 22
select select "846: Object"
click at [64, 87] on select "12 RS (25) 17 R (1) 19 RO (6) 1RLPS 1RSR (29) 20 RN (7) 21 RAB (28) 21 RN (8) 2…" at bounding box center [123, 98] width 118 height 22
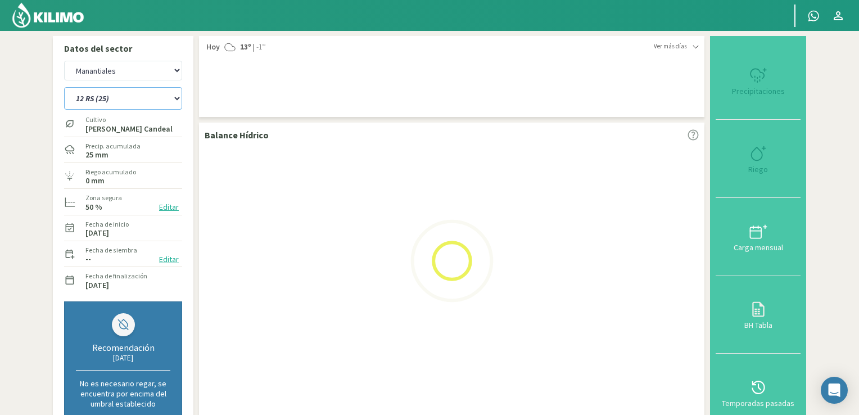
select select "59: Object"
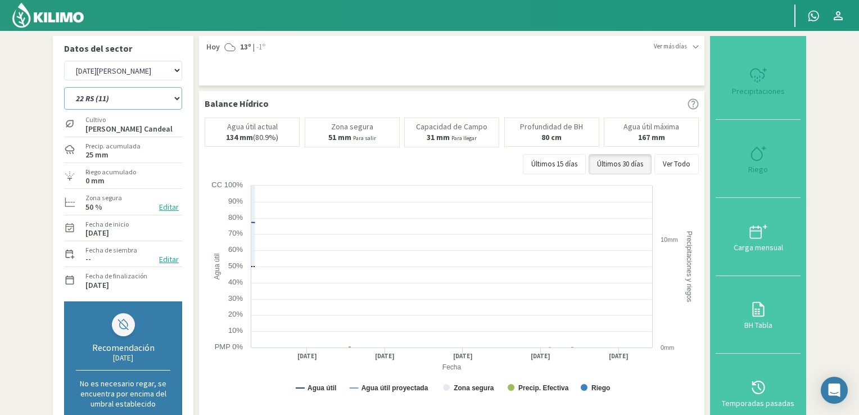
select select "877: Object"
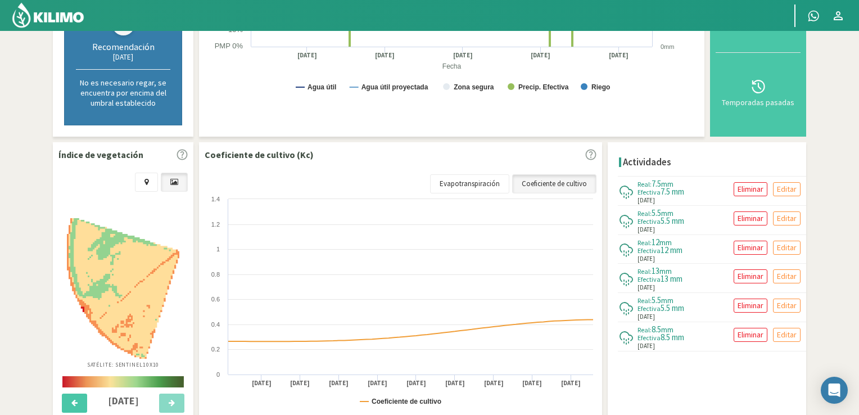
scroll to position [301, 0]
